Goal: Transaction & Acquisition: Obtain resource

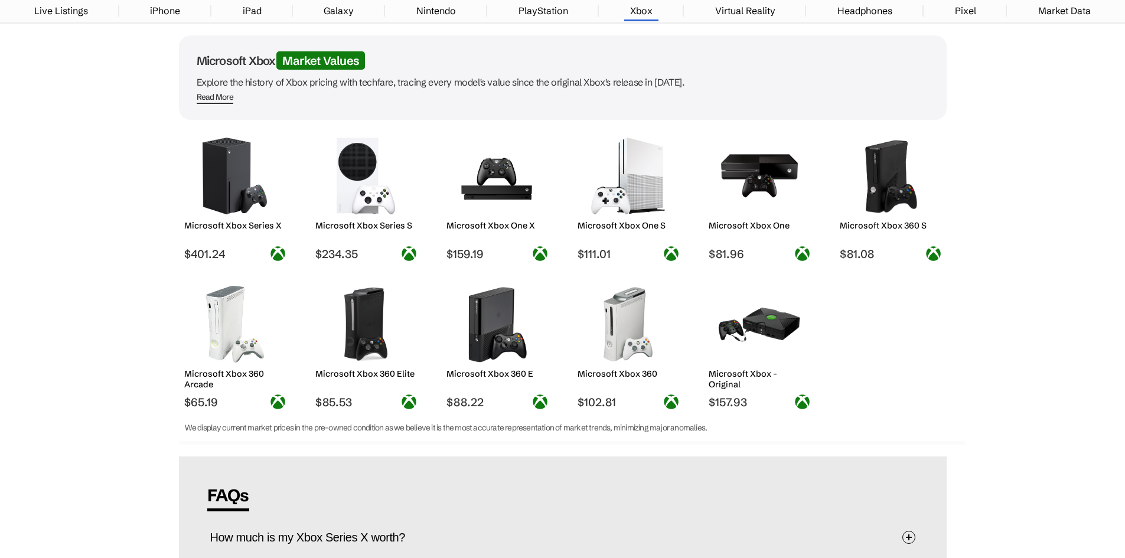
scroll to position [59, 0]
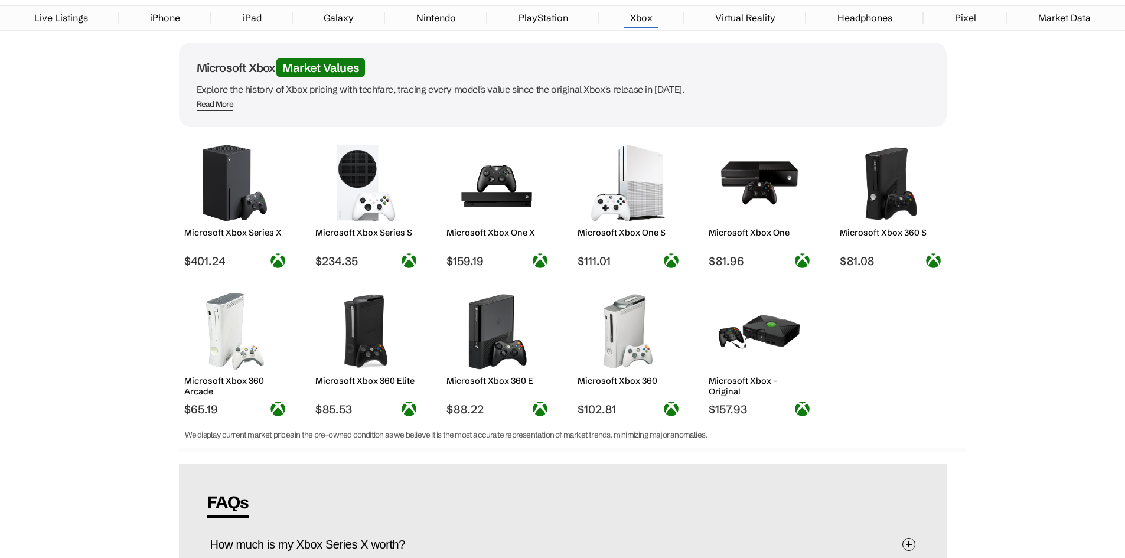
click at [741, 188] on img at bounding box center [758, 183] width 83 height 77
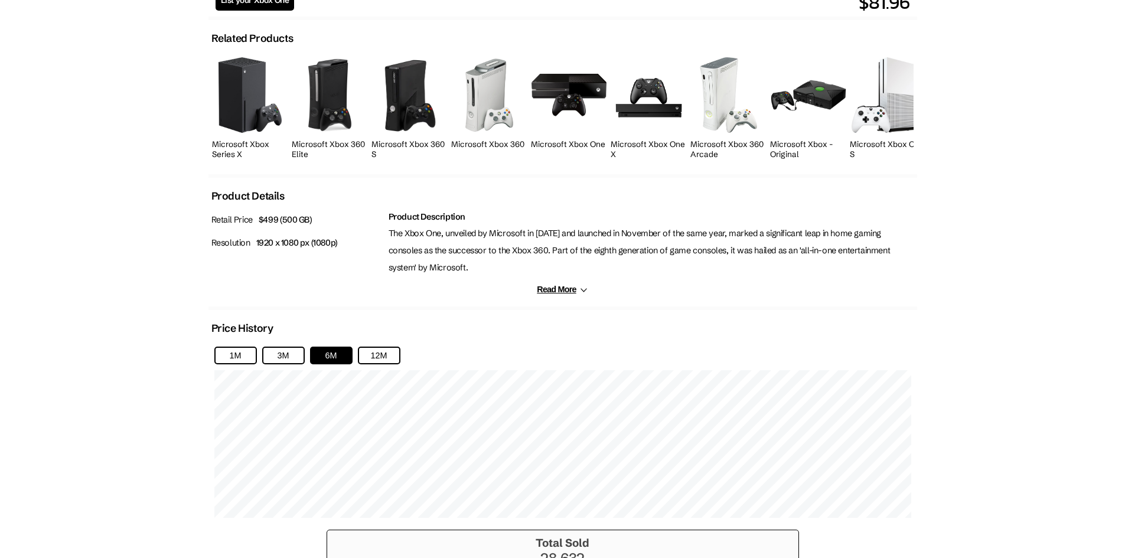
scroll to position [472, 0]
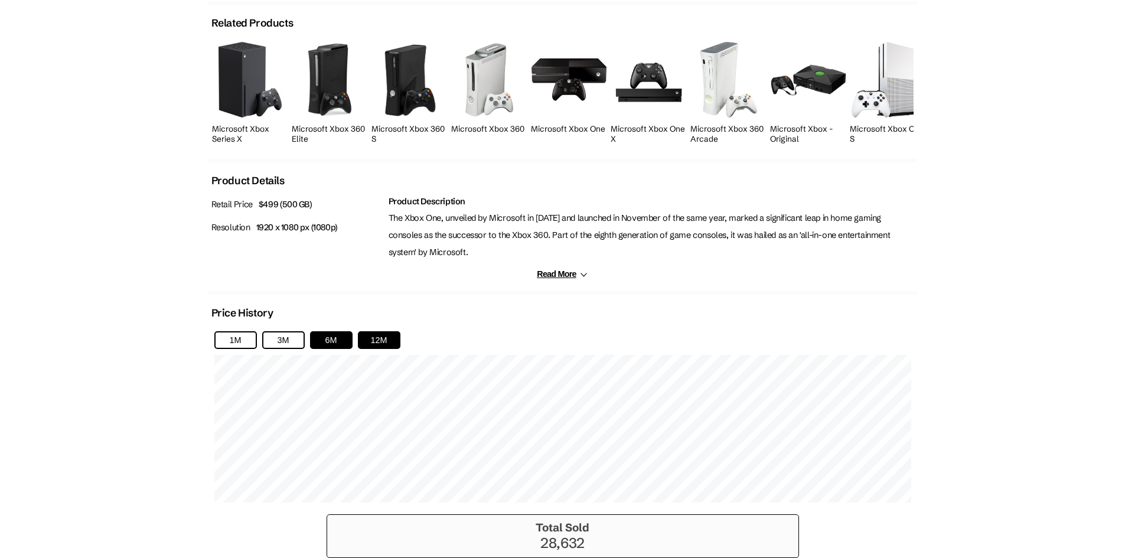
click at [387, 331] on button "12M" at bounding box center [379, 340] width 43 height 18
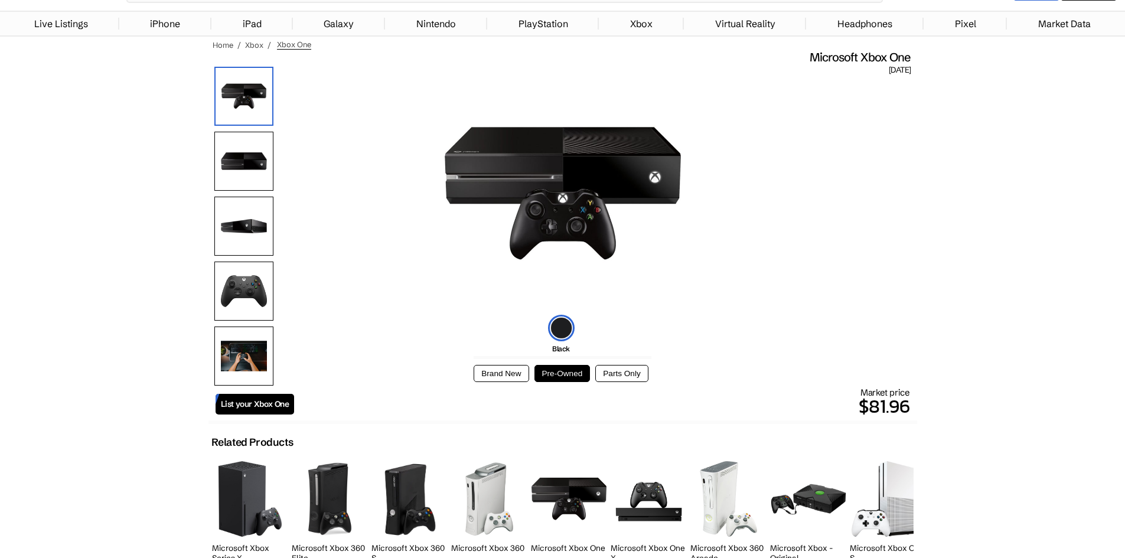
scroll to position [0, 0]
